Goal: Information Seeking & Learning: Learn about a topic

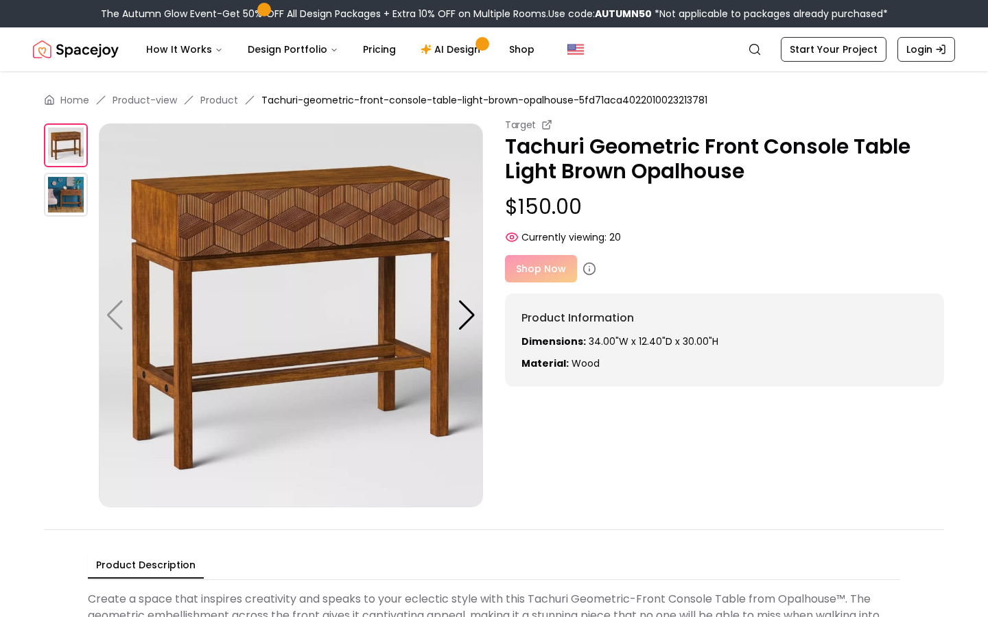
click at [49, 186] on img at bounding box center [66, 195] width 44 height 44
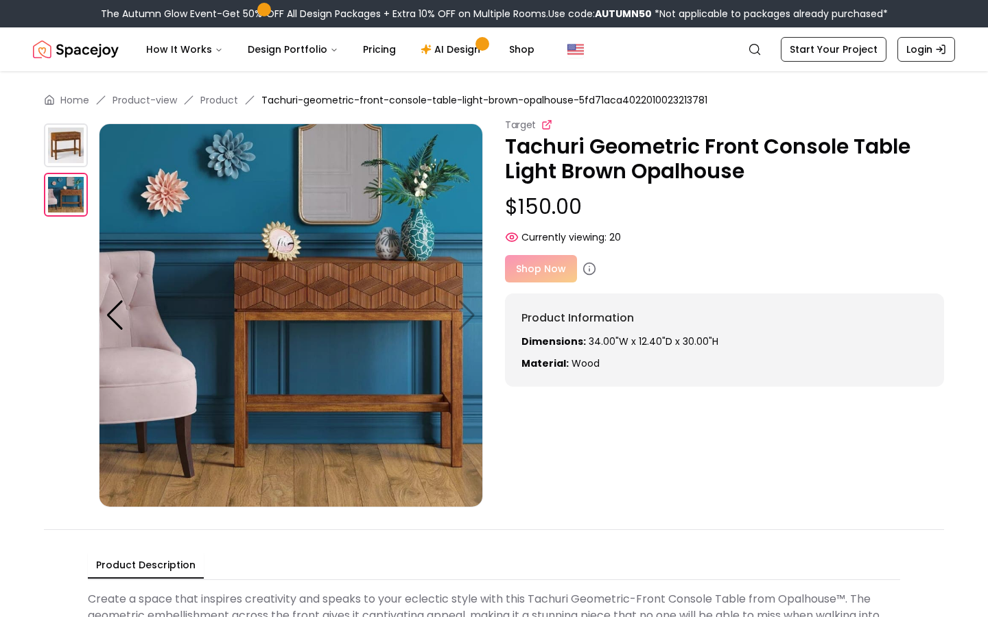
scroll to position [1, 0]
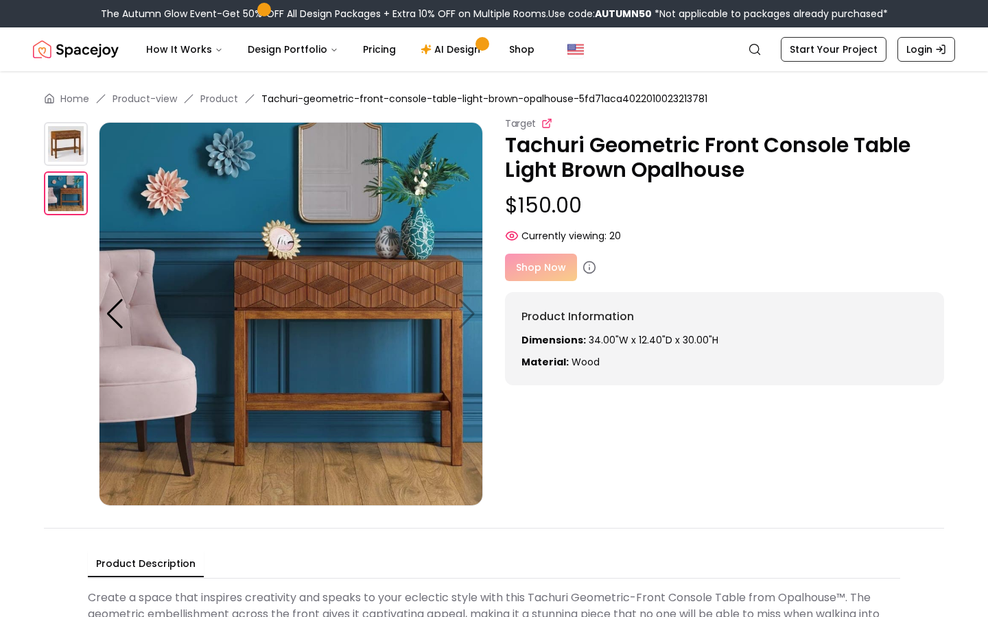
click at [548, 123] on icon at bounding box center [546, 123] width 11 height 11
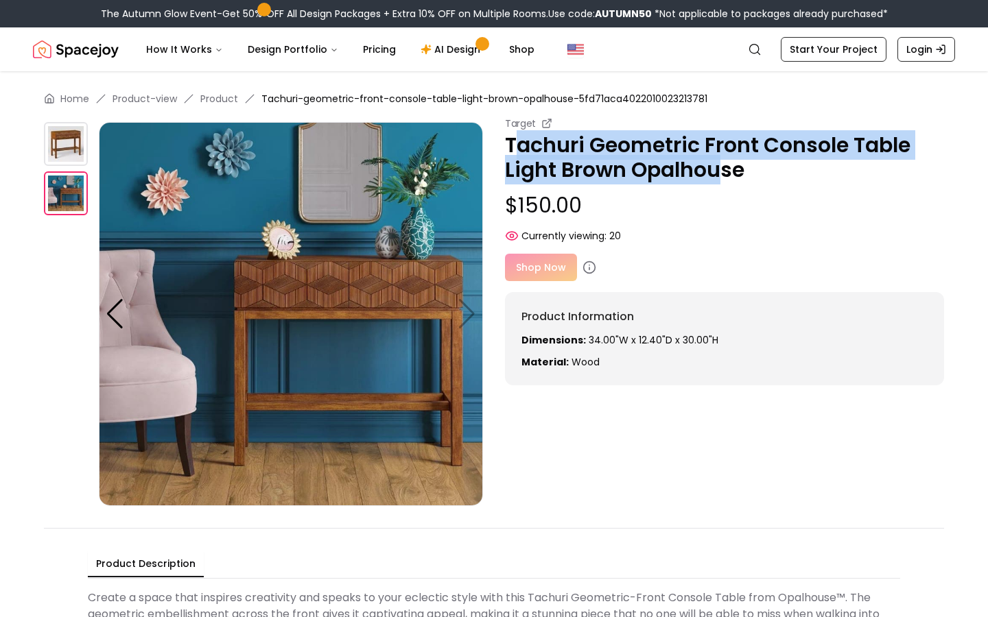
drag, startPoint x: 512, startPoint y: 143, endPoint x: 723, endPoint y: 165, distance: 212.4
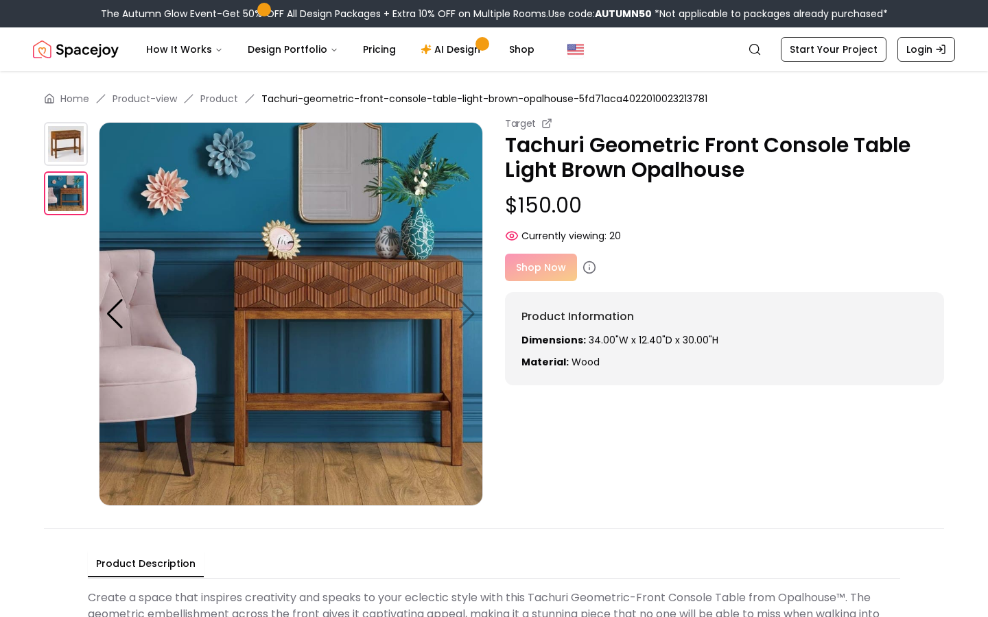
click at [755, 167] on p "Tachuri Geometric Front Console Table Light Brown Opalhouse" at bounding box center [724, 157] width 439 height 49
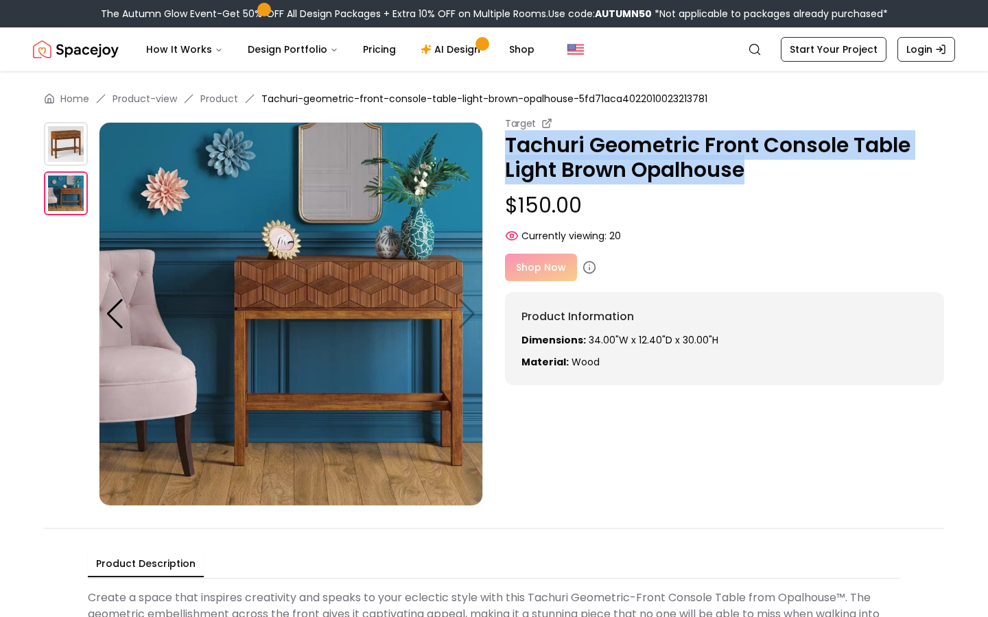
drag, startPoint x: 754, startPoint y: 167, endPoint x: 496, endPoint y: 145, distance: 258.9
click at [496, 145] on div "Target Tachuri Geometric Front Console Table Light Brown Opalhouse $150.00 Curr…" at bounding box center [494, 312] width 900 height 390
copy p "Tachuri Geometric Front Console Table Light Brown Opalhouse"
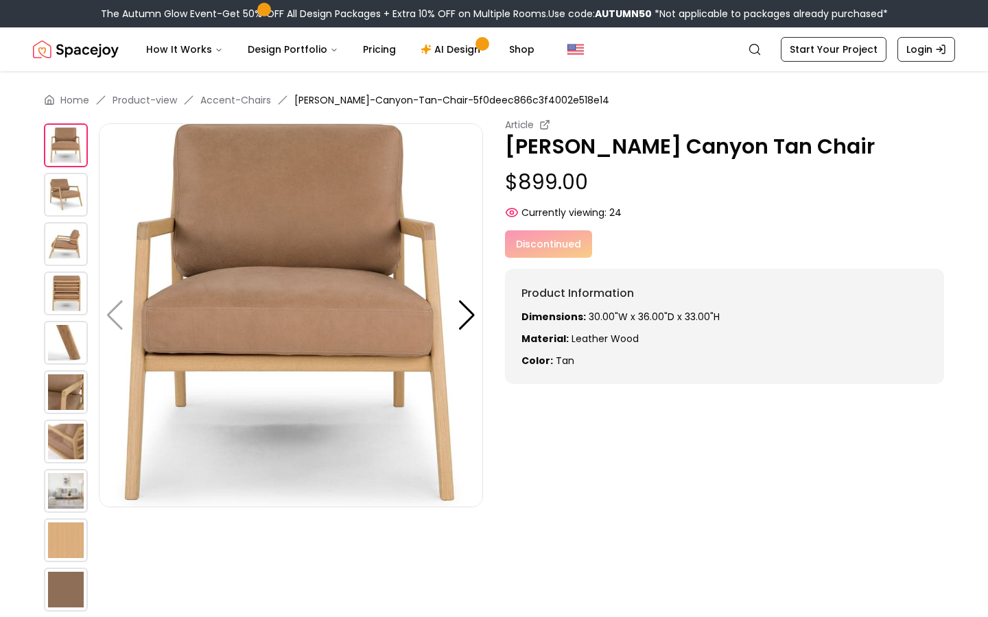
click at [65, 200] on img at bounding box center [66, 195] width 44 height 44
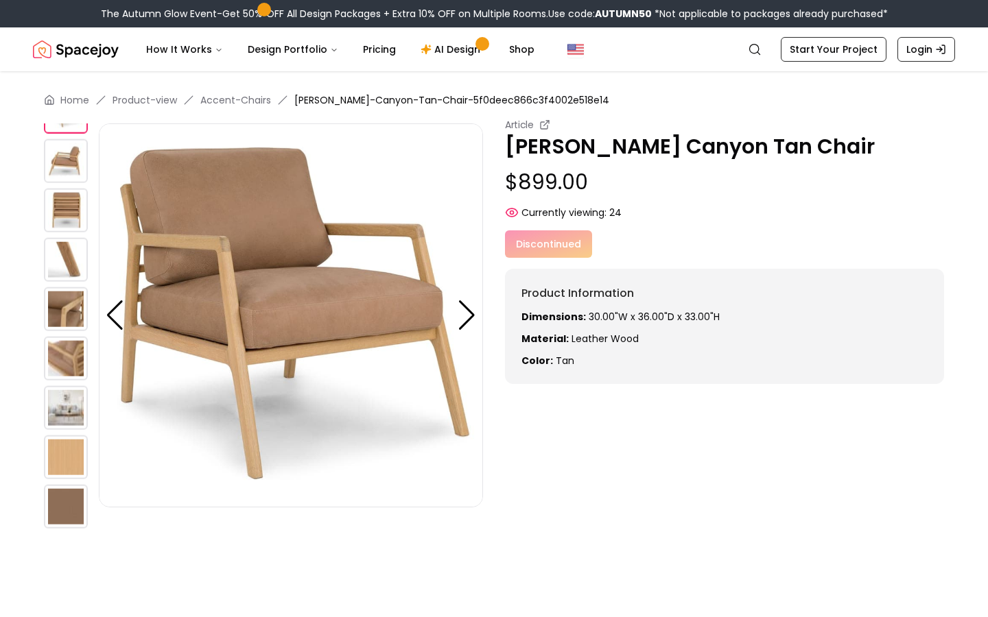
click at [58, 239] on img at bounding box center [66, 260] width 44 height 44
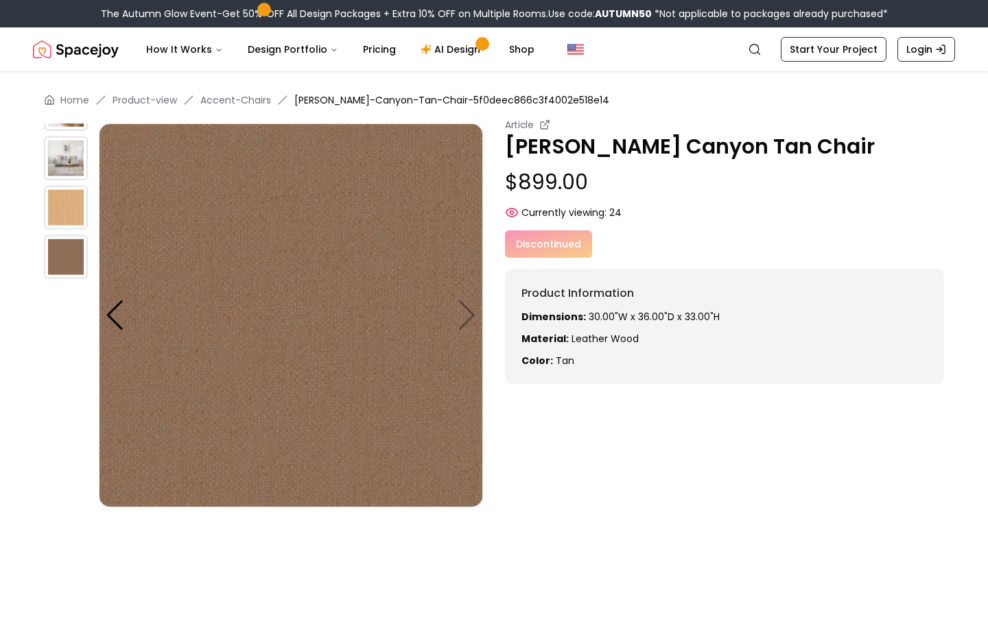
click at [62, 210] on img at bounding box center [66, 208] width 44 height 44
click at [58, 173] on img at bounding box center [66, 159] width 44 height 44
click at [69, 143] on img at bounding box center [66, 159] width 44 height 44
click at [65, 269] on img at bounding box center [66, 257] width 44 height 44
click at [63, 198] on img at bounding box center [66, 208] width 44 height 44
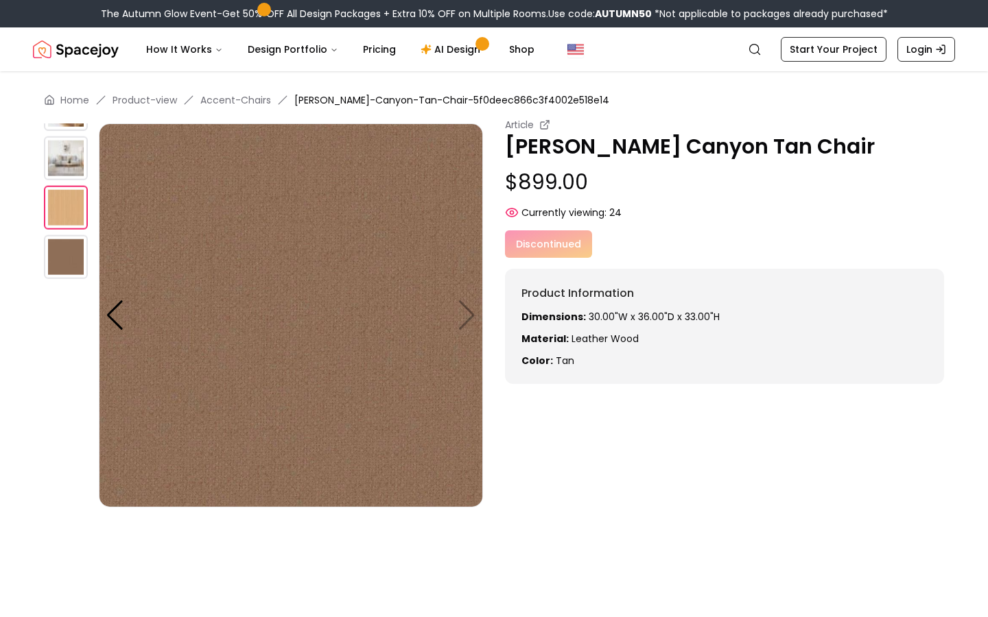
click at [72, 152] on img at bounding box center [66, 159] width 44 height 44
click at [95, 45] on img "Spacejoy" at bounding box center [76, 49] width 86 height 27
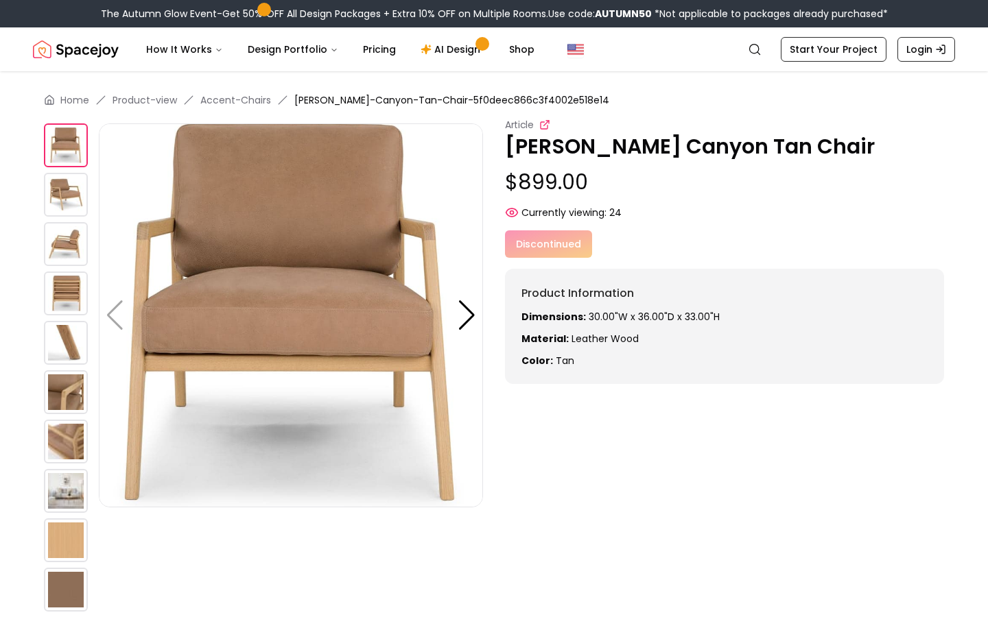
click at [546, 123] on icon at bounding box center [545, 123] width 5 height 5
